Goal: Task Accomplishment & Management: Use online tool/utility

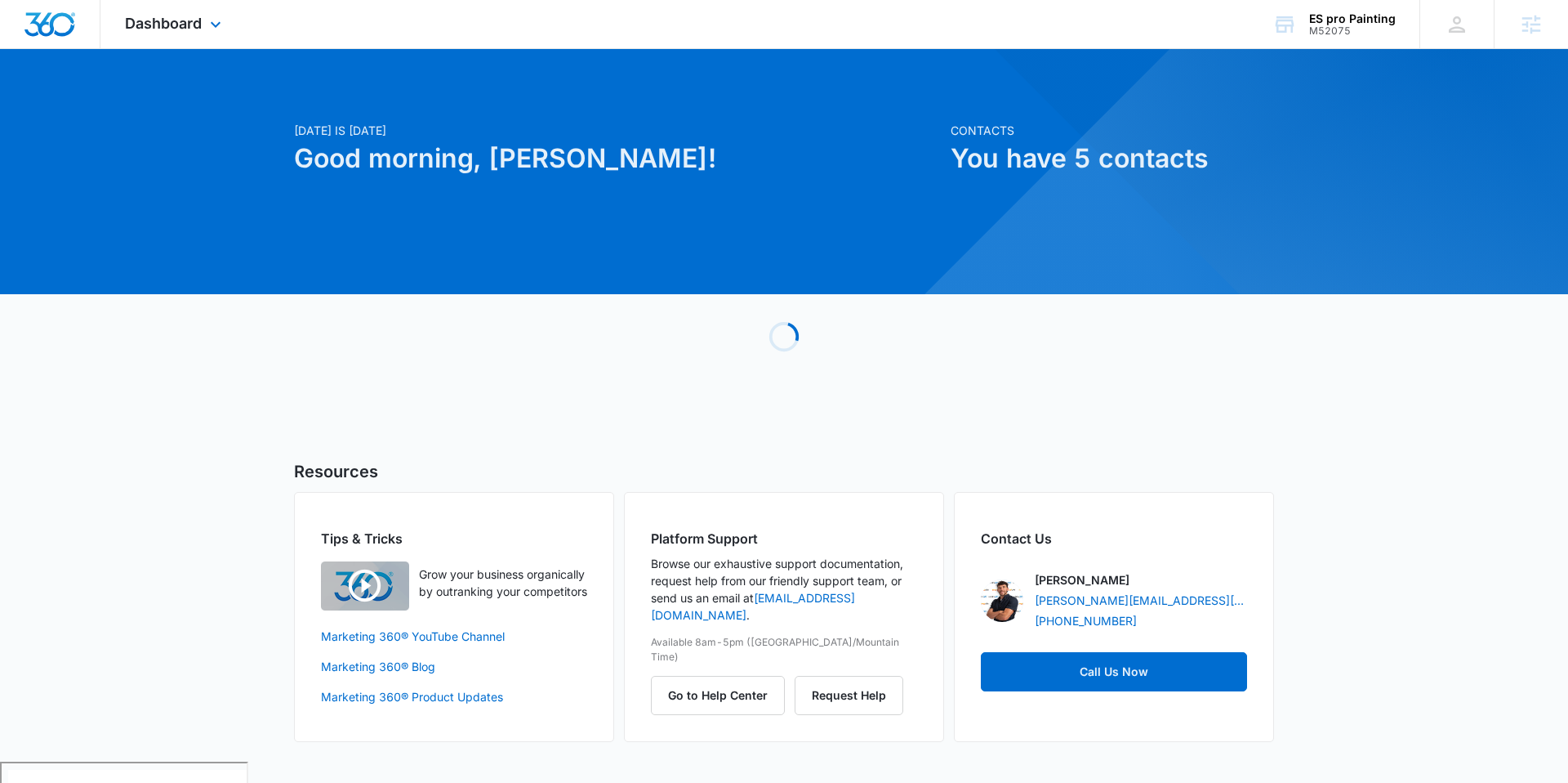
click at [202, 25] on div "Dashboard Apps Reputation Websites Forms CRM Email Social Payments POS Content …" at bounding box center [175, 24] width 149 height 48
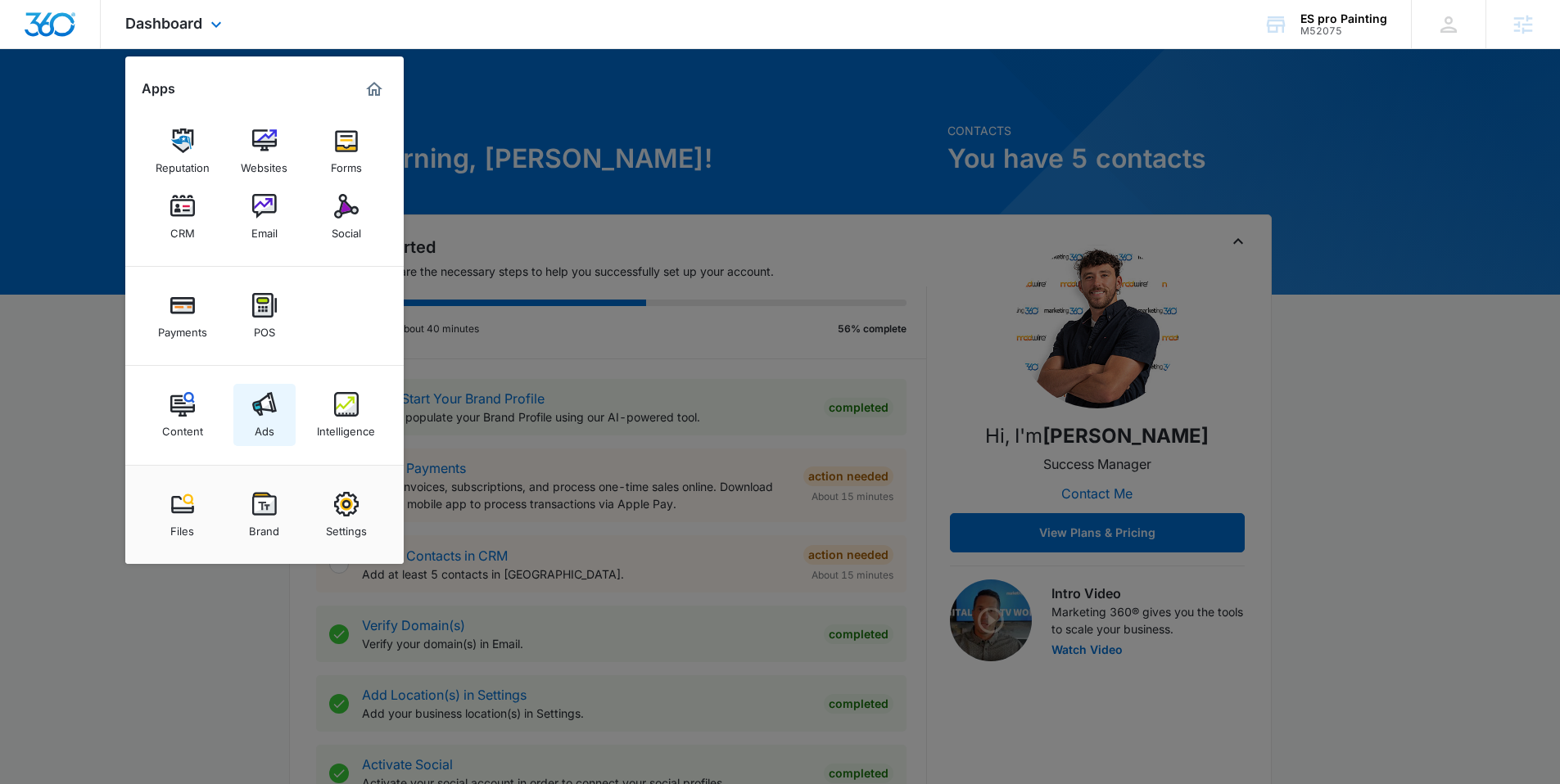
click at [253, 396] on img at bounding box center [265, 404] width 25 height 25
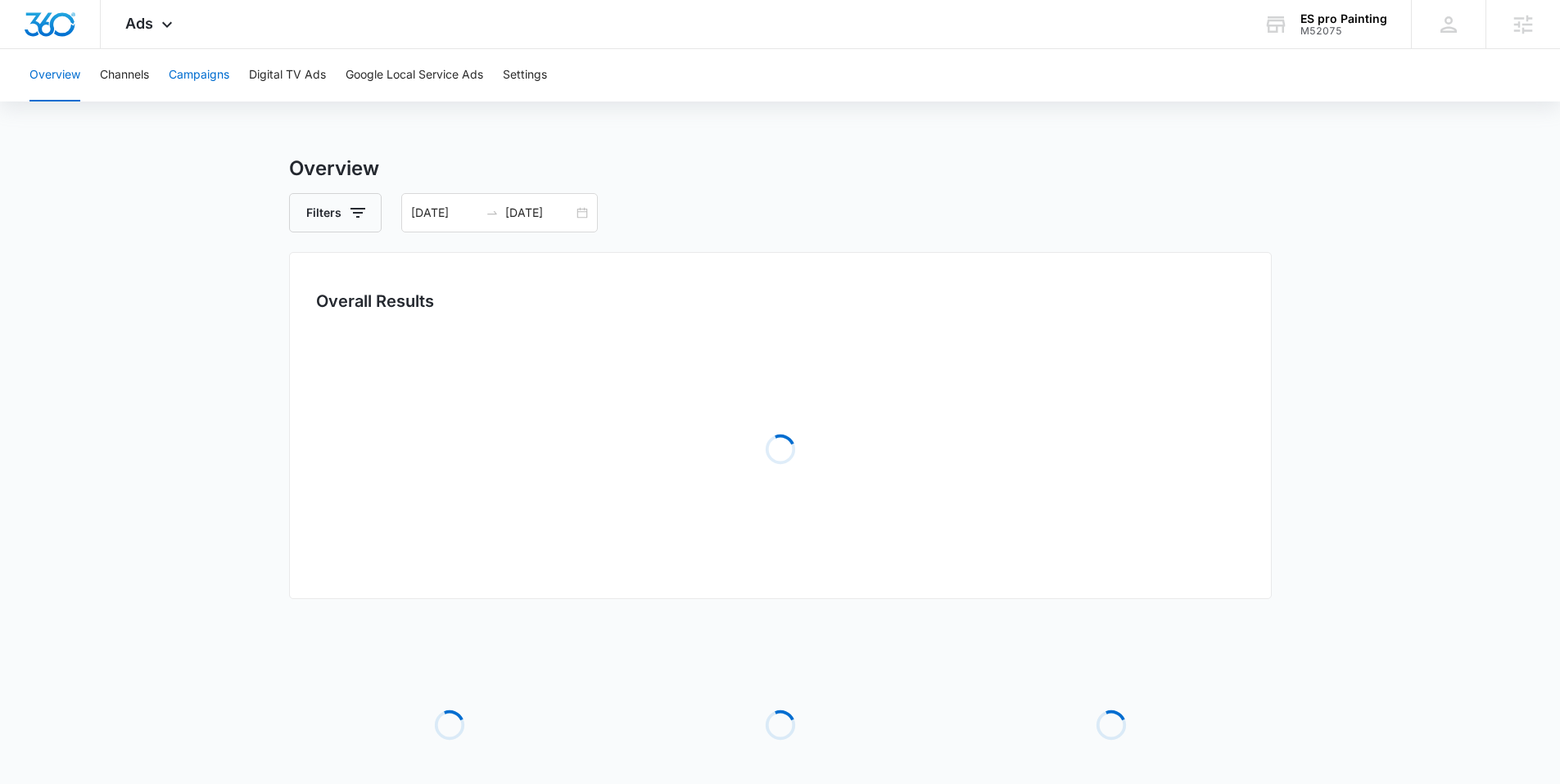
click at [208, 77] on button "Campaigns" at bounding box center [199, 75] width 60 height 52
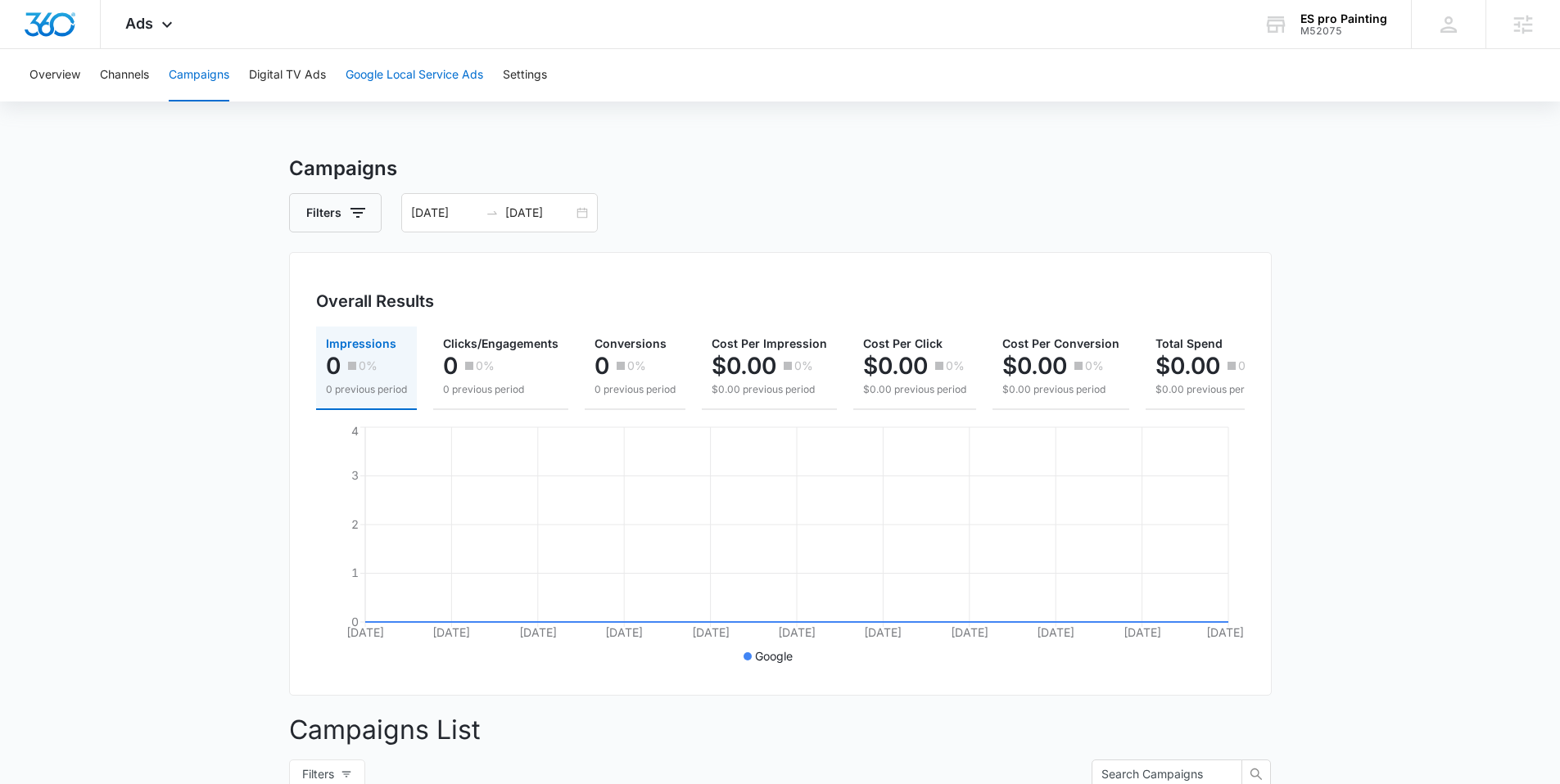
click at [427, 76] on button "Google Local Service Ads" at bounding box center [414, 75] width 138 height 52
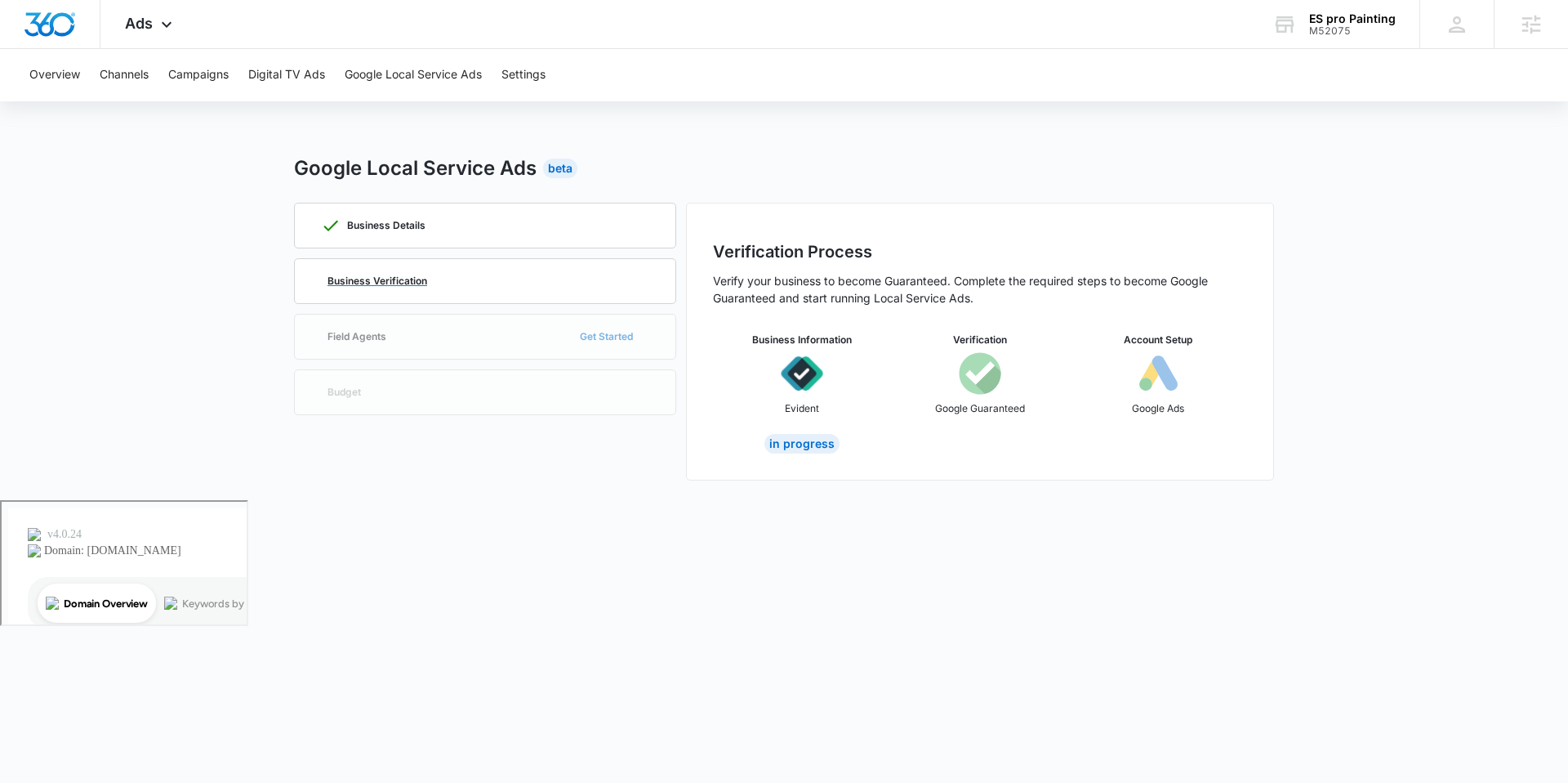
click at [455, 284] on div "Business Verification" at bounding box center [485, 281] width 328 height 44
